Goal: Find specific page/section: Find specific page/section

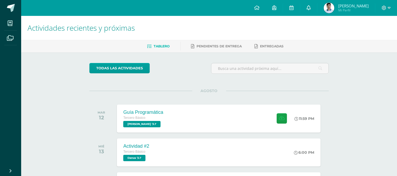
click at [308, 9] on icon at bounding box center [309, 7] width 4 height 5
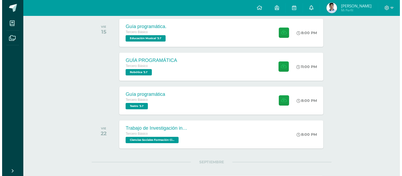
scroll to position [235, 0]
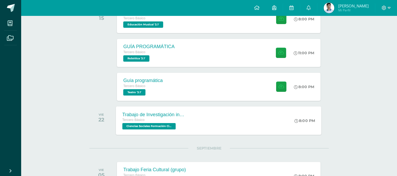
click at [163, 118] on div "Tercero Básico" at bounding box center [155, 120] width 64 height 6
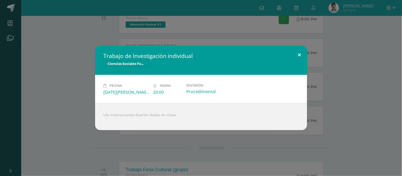
click at [302, 57] on button at bounding box center [299, 55] width 15 height 18
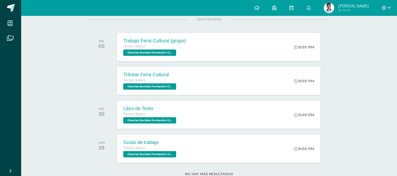
scroll to position [364, 0]
